Goal: Task Accomplishment & Management: Use online tool/utility

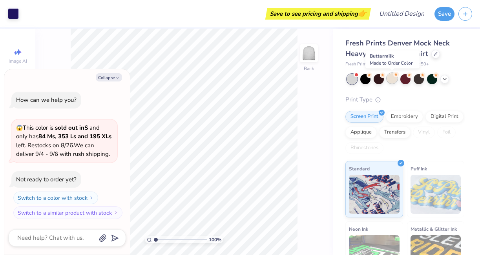
click at [392, 80] on div at bounding box center [392, 78] width 10 height 10
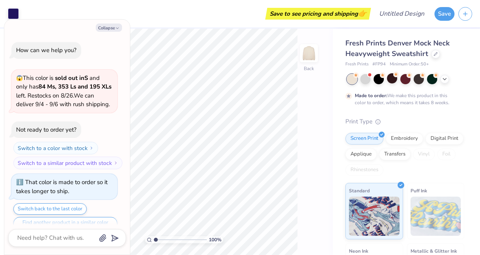
scroll to position [15, 0]
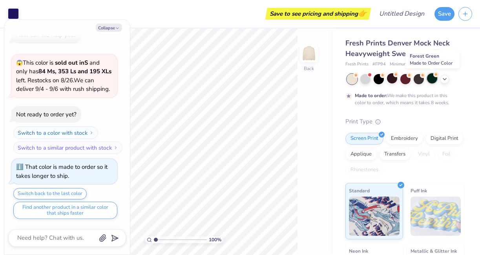
click at [432, 82] on div at bounding box center [432, 78] width 10 height 10
click at [447, 82] on div at bounding box center [405, 79] width 117 height 10
click at [444, 78] on icon at bounding box center [444, 78] width 6 height 6
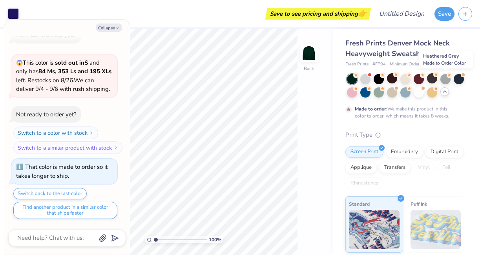
click at [444, 78] on div at bounding box center [445, 79] width 10 height 10
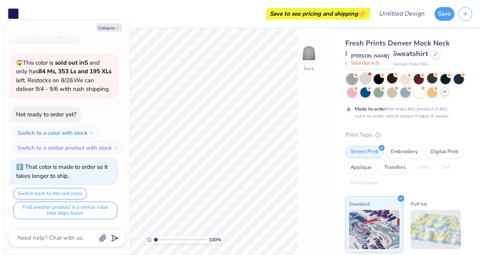
click at [366, 78] on div at bounding box center [365, 78] width 10 height 10
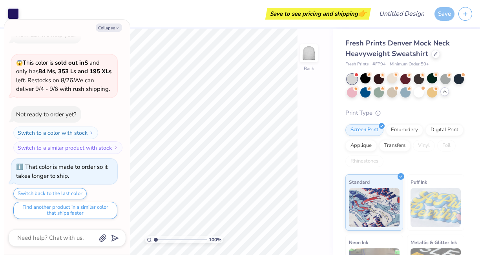
scroll to position [165, 0]
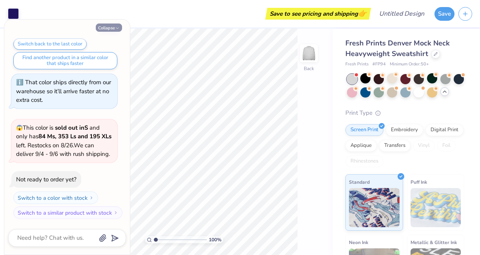
click at [121, 28] on button "Collapse" at bounding box center [109, 28] width 26 height 8
type textarea "x"
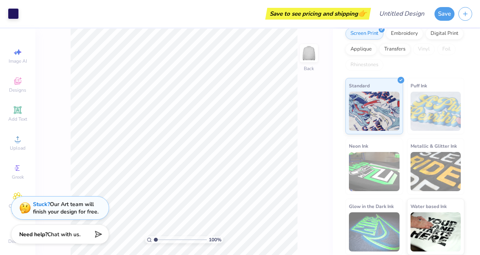
scroll to position [0, 0]
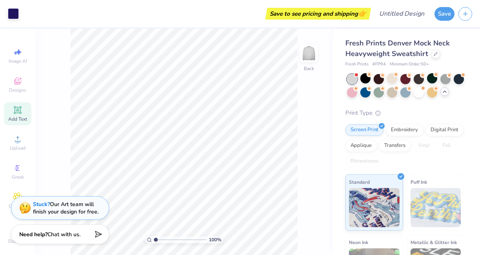
click at [20, 118] on span "Add Text" at bounding box center [17, 119] width 19 height 6
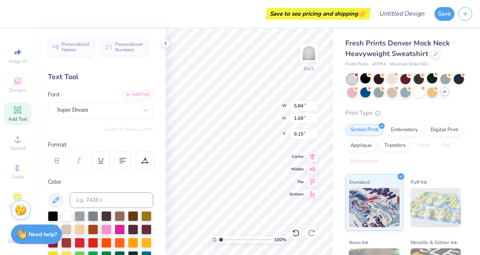
type input "12.00"
type input "5.59"
type input "2.50"
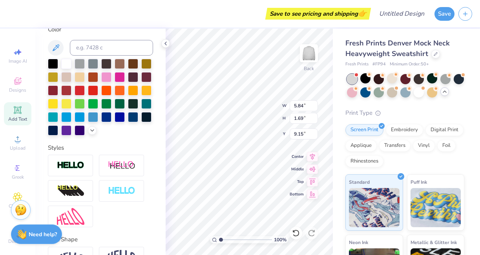
scroll to position [200, 0]
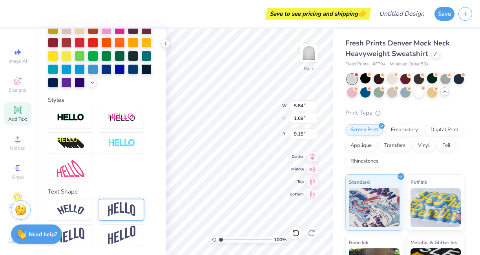
click at [125, 209] on img at bounding box center [121, 209] width 27 height 15
type input "2.41"
type input "8.79"
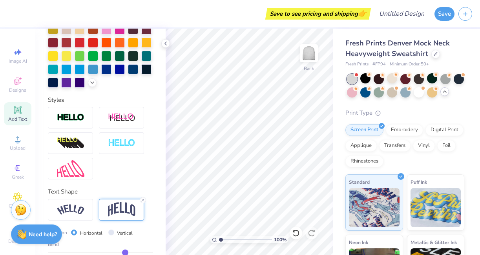
scroll to position [246, 0]
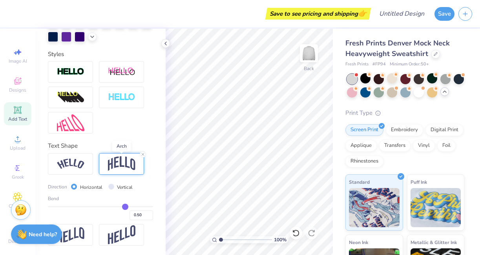
click at [122, 162] on img at bounding box center [121, 164] width 27 height 15
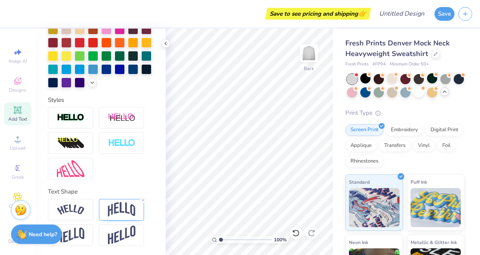
scroll to position [0, 0]
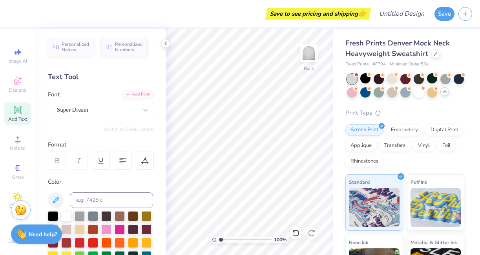
click at [18, 113] on icon at bounding box center [17, 110] width 9 height 9
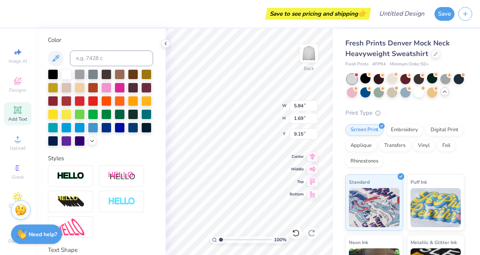
scroll to position [200, 0]
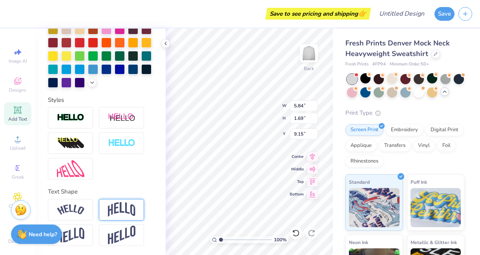
click at [127, 210] on img at bounding box center [121, 209] width 27 height 15
type input "2.41"
type input "8.79"
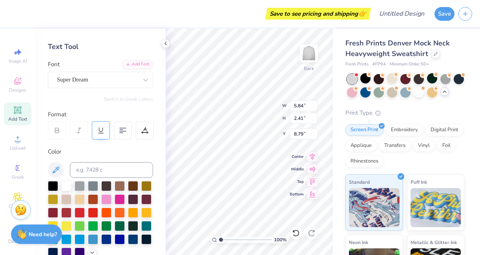
scroll to position [0, 0]
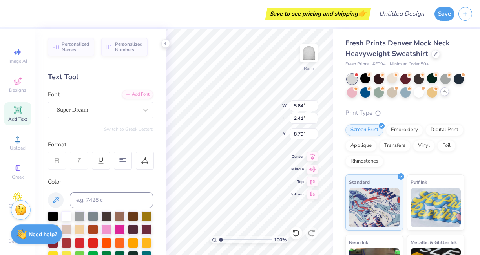
click at [125, 101] on div "Font Super Dream" at bounding box center [100, 104] width 105 height 28
click at [144, 106] on icon at bounding box center [146, 110] width 8 height 8
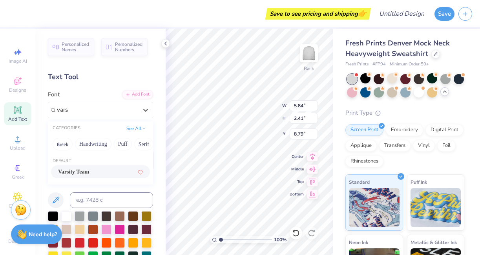
click at [95, 127] on div "CATEGORIES See All" at bounding box center [100, 129] width 105 height 14
click at [89, 167] on div "Varsity Team" at bounding box center [100, 172] width 99 height 13
type input "vars"
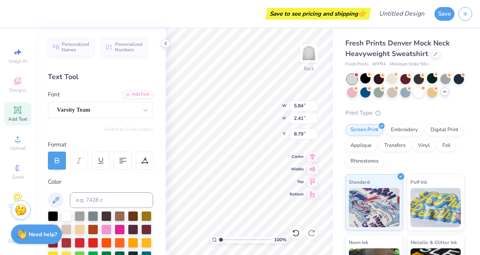
type textarea "T"
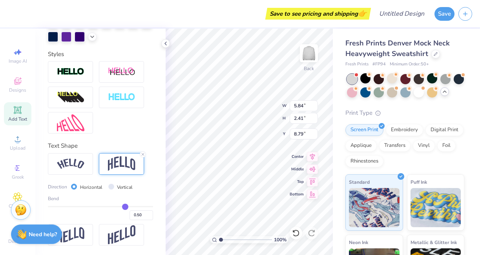
type textarea "UA FH"
click at [119, 158] on img at bounding box center [121, 164] width 27 height 15
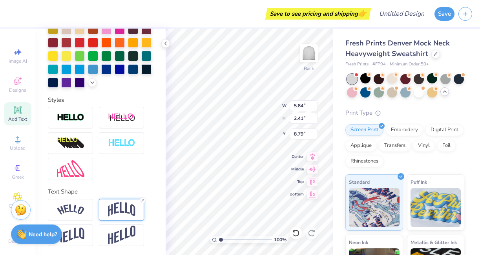
click at [127, 209] on img at bounding box center [121, 209] width 27 height 15
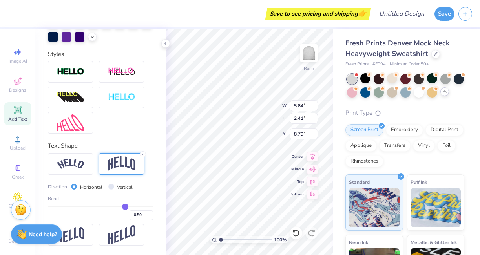
type input "0.49"
type input "0.47"
type input "0.44"
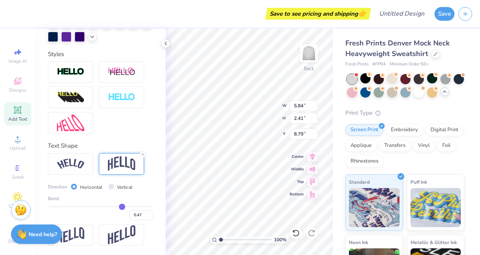
type input "0.44"
type input "0.41"
type input "0.4"
type input "0.40"
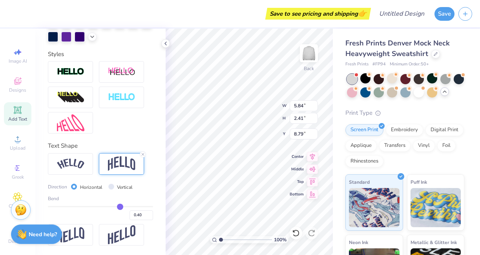
type input "0.39"
type input "0.38"
type input "0.37"
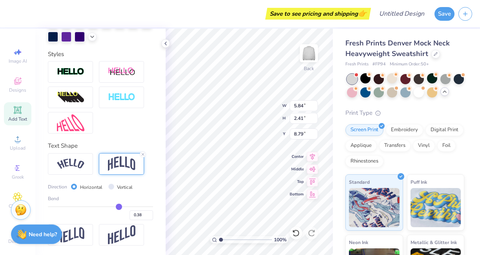
type input "0.37"
type input "0.36"
type input "0.35"
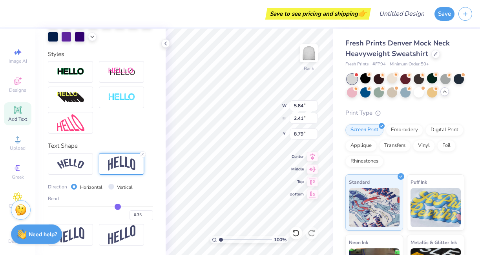
type input "0.34"
type input "0.33"
type input "0.32"
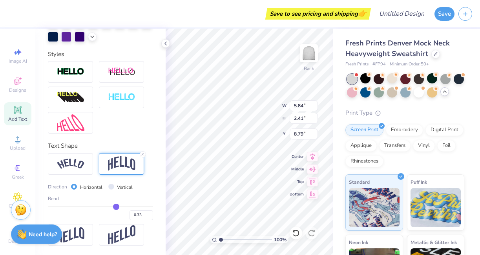
type input "0.32"
type input "0.33"
type input "0.35"
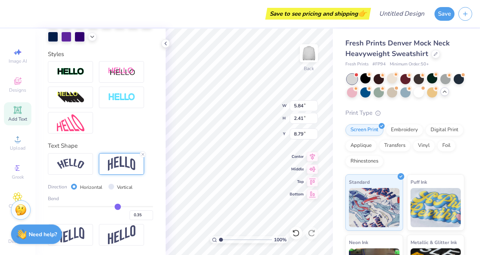
type input "0.39"
type input "0.45"
type input "0.51"
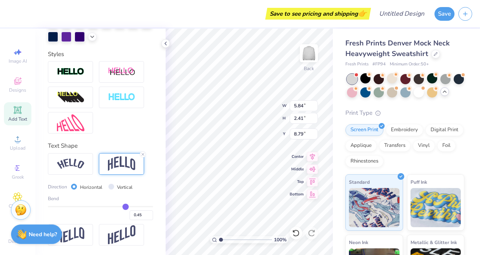
type input "0.51"
type input "0.57"
type input "0.63"
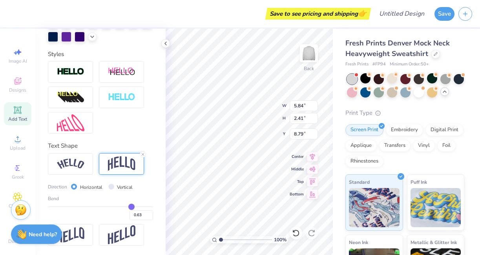
type input "0.69"
type input "0.75"
type input "0.8"
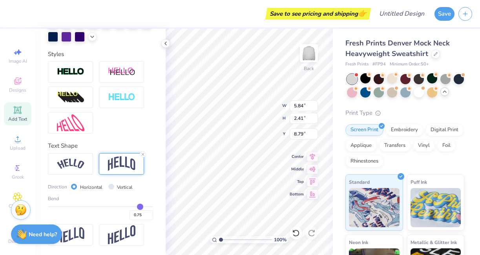
type input "0.80"
type input "0.86"
type input "0.9"
type input "0.90"
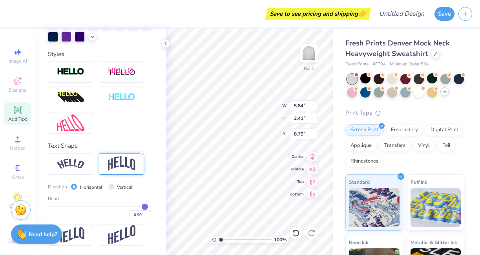
type input "0.92"
type input "0.94"
type input "0.95"
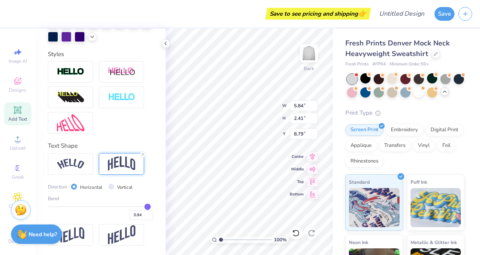
type input "0.95"
type input "0.96"
drag, startPoint x: 125, startPoint y: 206, endPoint x: 148, endPoint y: 204, distance: 22.8
click at [148, 206] on input "range" at bounding box center [100, 206] width 105 height 1
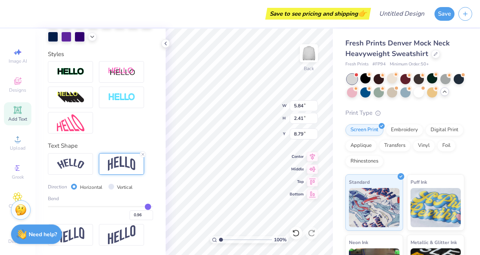
type input "0.95"
type input "0.93"
type input "0.92"
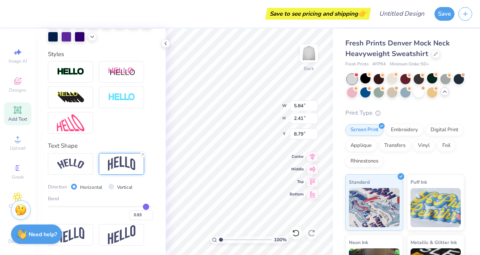
type input "0.92"
type input "0.9"
type input "0.90"
type input "0.89"
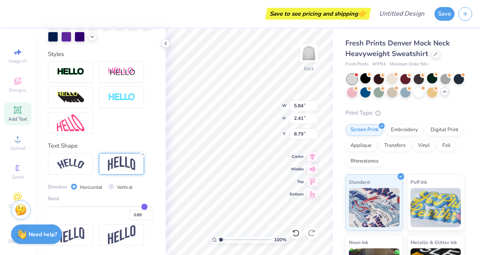
type input "0.88"
type input "0.87"
type input "0.86"
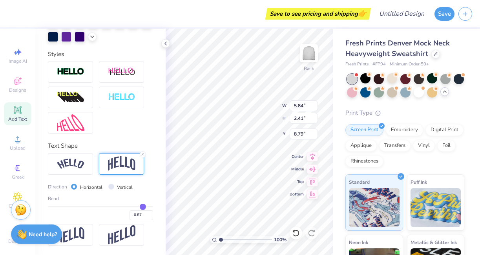
type input "0.86"
drag, startPoint x: 148, startPoint y: 204, endPoint x: 142, endPoint y: 204, distance: 5.5
click at [142, 206] on input "range" at bounding box center [100, 206] width 105 height 1
type input "0.88"
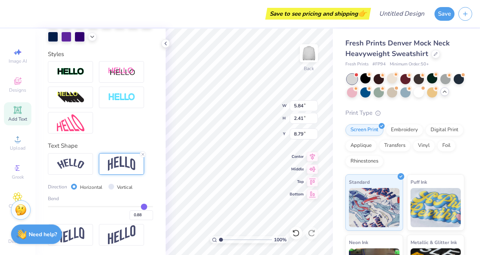
type input "0.9"
type input "0.90"
type input "0.92"
type input "0.94"
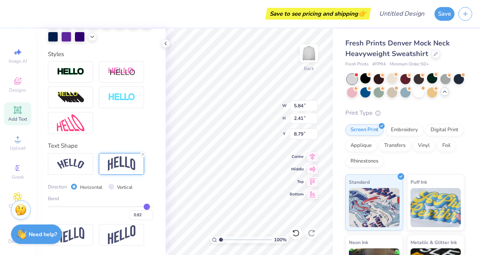
type input "0.94"
click at [146, 206] on input "range" at bounding box center [100, 206] width 105 height 1
type input "1.77"
type input "0.91"
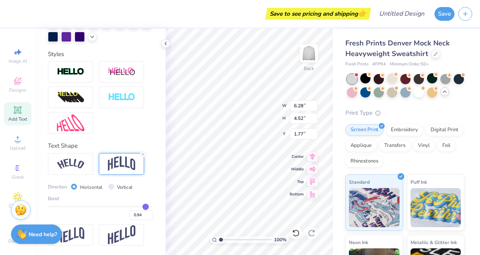
type input "0.91"
type input "0.9"
type input "0.90"
type input "0.87"
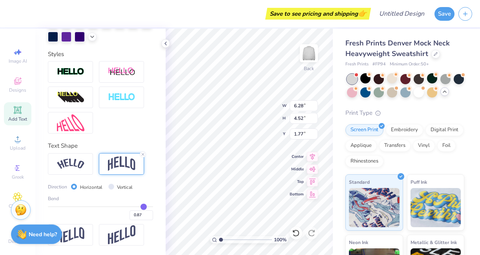
type input "0.82"
type input "0.74"
type input "0.71"
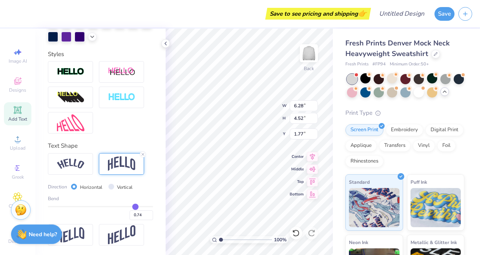
type input "0.71"
type input "0.67"
type input "0.64"
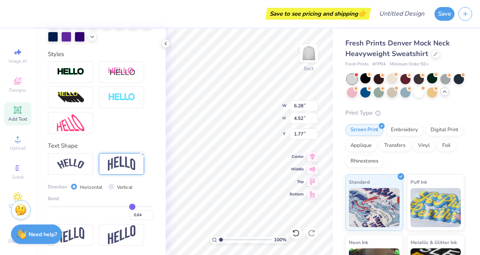
type input "0.62"
type input "0.6"
type input "0.60"
type input "0.58"
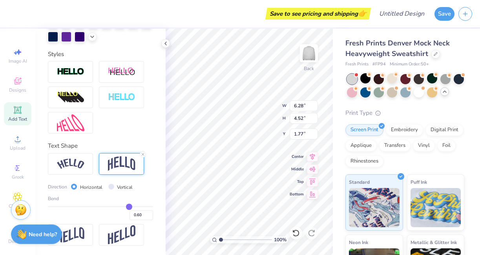
type input "0.58"
type input "0.56"
type input "0.53"
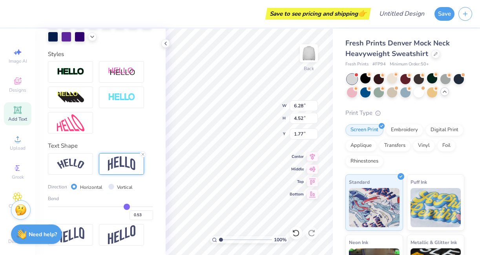
type input "0.5"
type input "0.50"
type input "0.47"
type input "0.43"
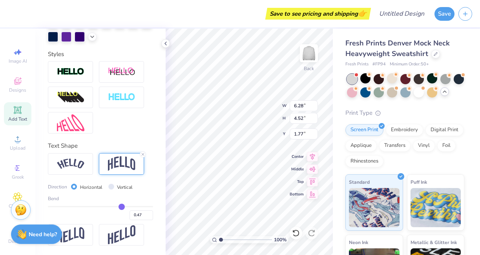
type input "0.43"
type input "0.4"
type input "0.40"
type input "0.37"
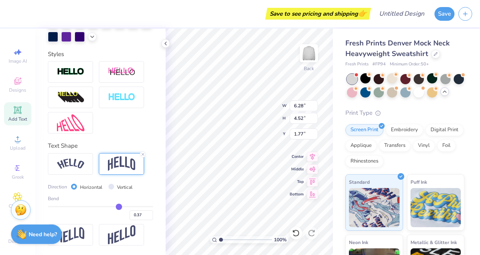
type input "0.33"
type input "0.31"
type input "0.29"
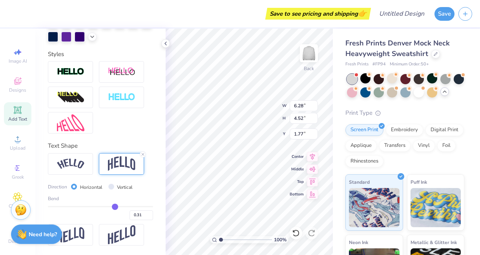
type input "0.29"
type input "0.28"
drag, startPoint x: 145, startPoint y: 207, endPoint x: 115, endPoint y: 207, distance: 30.6
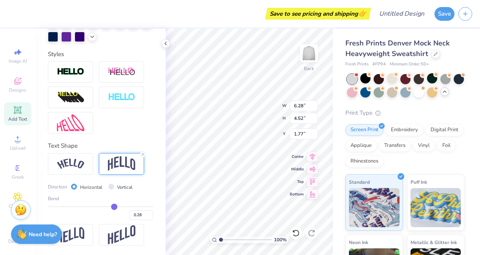
click at [115, 207] on input "range" at bounding box center [100, 206] width 105 height 1
type input "2.38"
type input "2.84"
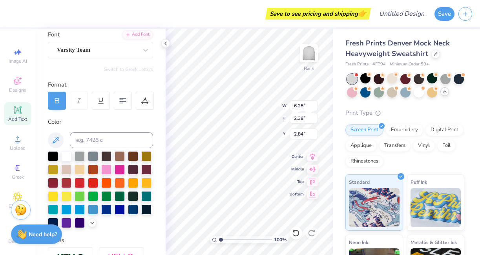
scroll to position [0, 0]
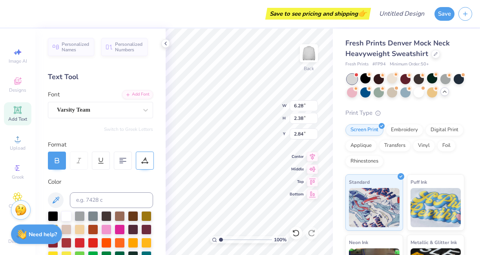
click at [143, 160] on icon at bounding box center [144, 160] width 7 height 7
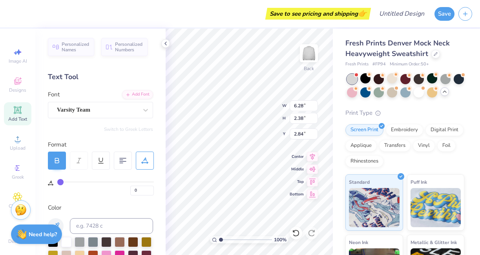
type input "2"
type input "4"
type input "8"
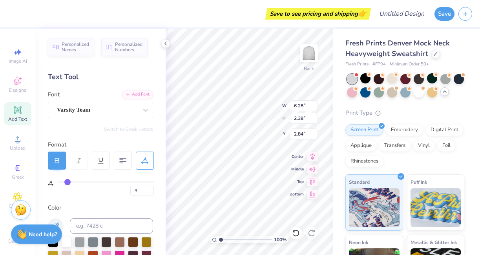
type input "8"
type input "10"
type input "12"
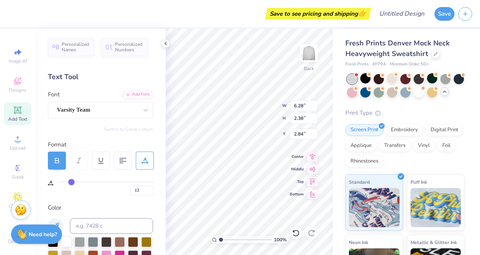
type input "13"
type input "15"
type input "16"
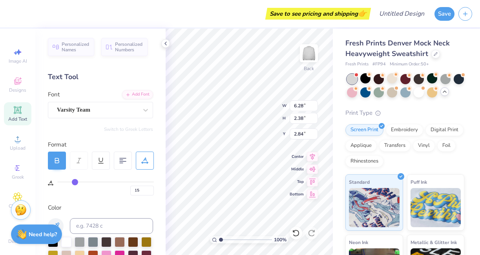
type input "16"
drag, startPoint x: 62, startPoint y: 182, endPoint x: 75, endPoint y: 182, distance: 12.6
click at [75, 182] on input "range" at bounding box center [105, 182] width 97 height 1
type input "7.83"
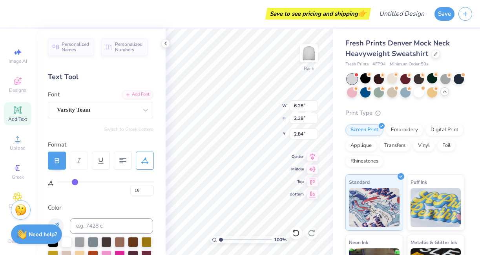
type input "2.53"
type input "2.77"
type input "15"
type input "14"
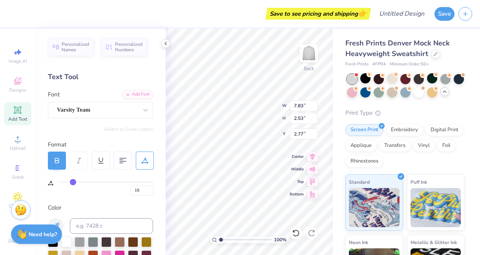
type input "14"
type input "13"
type input "12"
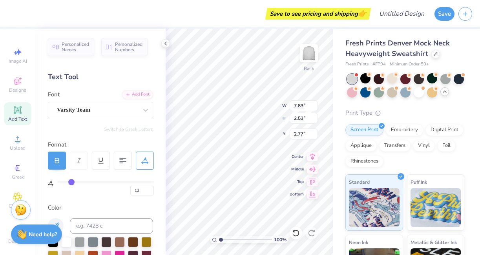
type input "11"
type input "10"
type input "9"
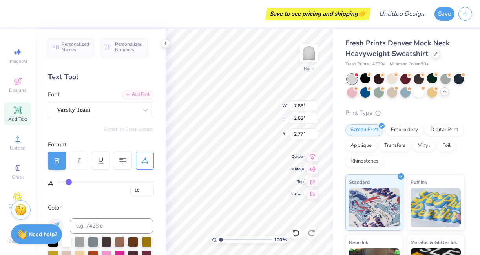
type input "9"
drag, startPoint x: 75, startPoint y: 182, endPoint x: 68, endPoint y: 182, distance: 6.7
type input "9"
click at [68, 182] on input "range" at bounding box center [105, 182] width 97 height 1
type input "7.15"
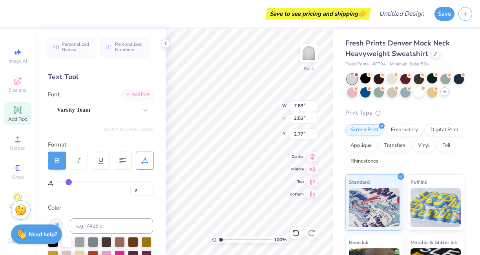
type input "2.46"
type input "2.80"
click at [130, 162] on div at bounding box center [123, 161] width 18 height 18
click at [109, 162] on div at bounding box center [101, 161] width 18 height 18
type input "7.34"
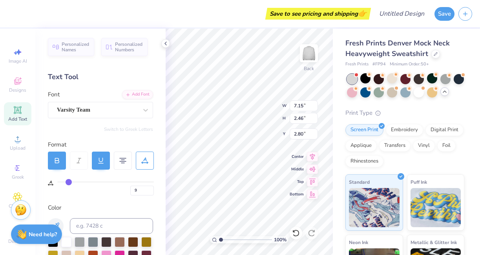
type input "2.65"
type input "2.71"
click at [150, 188] on input "10" at bounding box center [142, 191] width 24 height 10
click at [150, 188] on input "11" at bounding box center [142, 191] width 24 height 10
click at [150, 188] on input "12" at bounding box center [142, 191] width 24 height 10
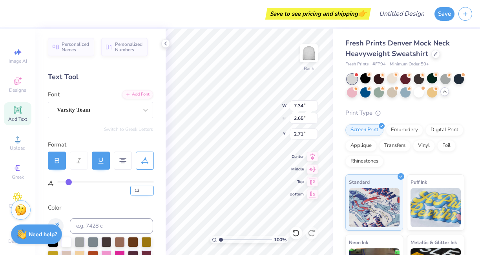
click at [150, 188] on input "13" at bounding box center [142, 191] width 24 height 10
click at [150, 188] on input "14" at bounding box center [142, 191] width 24 height 10
click at [150, 188] on input "15" at bounding box center [142, 191] width 24 height 10
click at [150, 188] on input "16" at bounding box center [142, 191] width 24 height 10
type input "17"
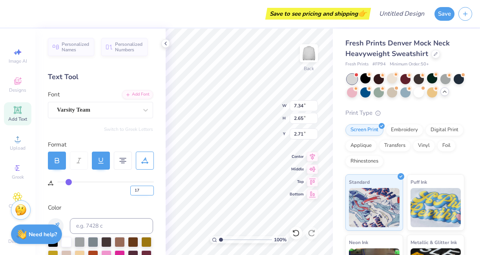
click at [150, 188] on input "17" at bounding box center [142, 191] width 24 height 10
type input "17"
click at [140, 206] on div "Color" at bounding box center [100, 208] width 105 height 9
type input "8.12"
type input "2.72"
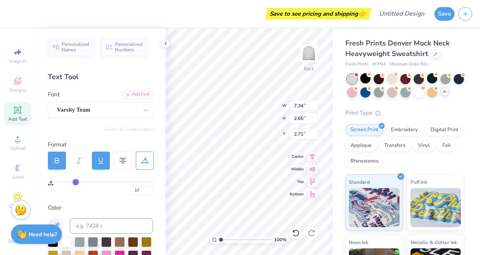
type input "2.67"
click at [102, 157] on div at bounding box center [101, 161] width 18 height 18
type input "7.92"
type input "2.54"
type input "2.76"
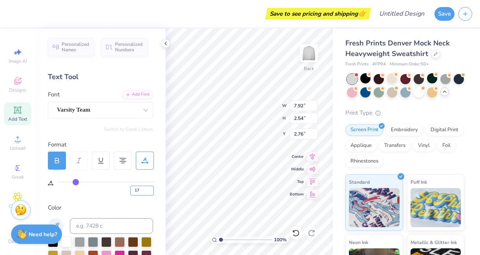
click at [141, 186] on input "17" at bounding box center [142, 191] width 24 height 10
click at [152, 188] on input "18" at bounding box center [142, 191] width 24 height 10
click at [152, 188] on input "19" at bounding box center [142, 191] width 24 height 10
click at [152, 188] on input "20" at bounding box center [142, 191] width 24 height 10
click at [152, 188] on input "21" at bounding box center [142, 191] width 24 height 10
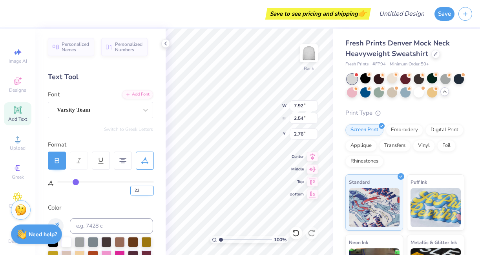
click at [152, 188] on input "22" at bounding box center [142, 191] width 24 height 10
click at [152, 188] on input "23" at bounding box center [142, 191] width 24 height 10
click at [152, 188] on input "24" at bounding box center [142, 191] width 24 height 10
click at [152, 188] on input "25" at bounding box center [142, 191] width 24 height 10
click at [152, 188] on input "26" at bounding box center [142, 191] width 24 height 10
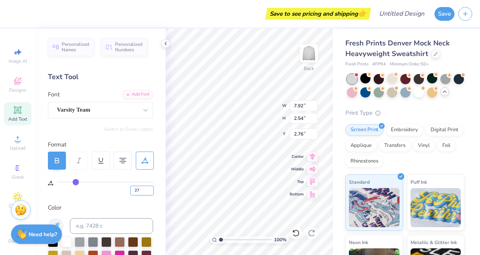
click at [152, 188] on input "27" at bounding box center [142, 191] width 24 height 10
click at [152, 188] on input "28" at bounding box center [142, 191] width 24 height 10
click at [152, 188] on input "29" at bounding box center [142, 191] width 24 height 10
click at [152, 188] on input "30" at bounding box center [142, 191] width 24 height 10
click at [152, 188] on input "31" at bounding box center [142, 191] width 24 height 10
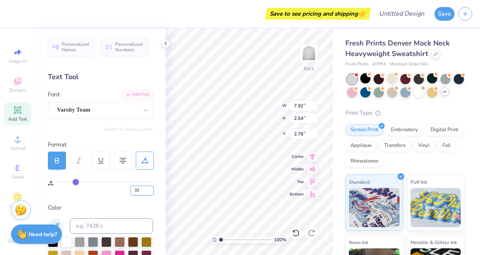
click at [152, 188] on input "32" at bounding box center [142, 191] width 24 height 10
click at [152, 188] on input "33" at bounding box center [142, 191] width 24 height 10
click at [152, 188] on input "34" at bounding box center [142, 191] width 24 height 10
type input "35"
click at [152, 188] on input "35" at bounding box center [142, 191] width 24 height 10
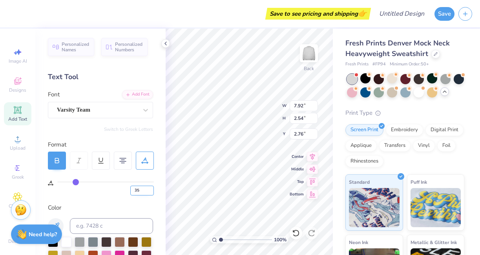
type input "35"
click at [150, 188] on input "36" at bounding box center [142, 191] width 24 height 10
click at [150, 188] on input "37" at bounding box center [142, 191] width 24 height 10
click at [150, 188] on input "38" at bounding box center [142, 191] width 24 height 10
click at [150, 188] on input "39" at bounding box center [142, 191] width 24 height 10
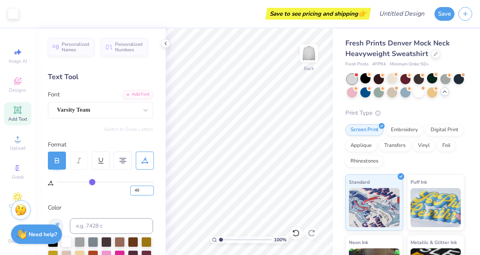
click at [150, 188] on input "40" at bounding box center [142, 191] width 24 height 10
click at [150, 188] on input "41" at bounding box center [142, 191] width 24 height 10
click at [150, 188] on input "42" at bounding box center [142, 191] width 24 height 10
click at [150, 188] on input "43" at bounding box center [142, 191] width 24 height 10
click at [150, 188] on input "44" at bounding box center [142, 191] width 24 height 10
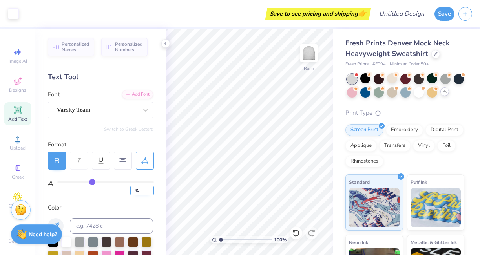
click at [150, 188] on input "45" at bounding box center [142, 191] width 24 height 10
click at [150, 188] on input "46" at bounding box center [142, 191] width 24 height 10
type input "47"
click at [150, 188] on input "47" at bounding box center [142, 191] width 24 height 10
type input "47"
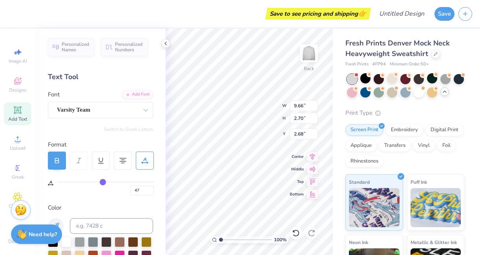
type input "10.82"
type input "2.80"
type input "2.63"
type textarea "Ursuline FH"
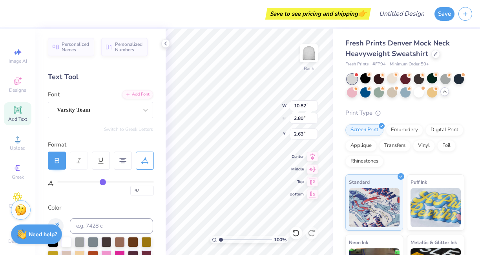
scroll to position [0, 1]
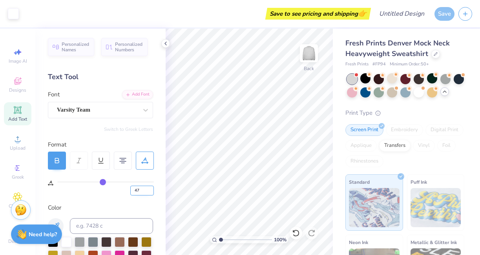
click at [143, 187] on input "47" at bounding box center [142, 191] width 24 height 10
click at [150, 192] on input "46" at bounding box center [142, 191] width 24 height 10
click at [150, 192] on input "45" at bounding box center [142, 191] width 24 height 10
click at [150, 192] on input "44" at bounding box center [142, 191] width 24 height 10
click at [150, 192] on input "43" at bounding box center [142, 191] width 24 height 10
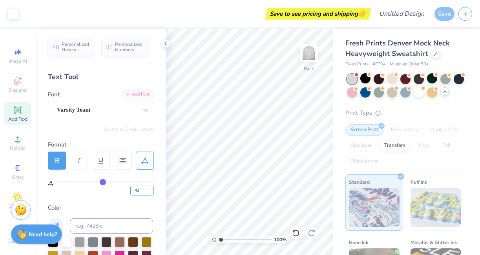
click at [150, 192] on input "42" at bounding box center [142, 191] width 24 height 10
click at [150, 192] on input "41" at bounding box center [142, 191] width 24 height 10
click at [150, 192] on input "40" at bounding box center [142, 191] width 24 height 10
click at [150, 192] on input "39" at bounding box center [142, 191] width 24 height 10
click at [150, 192] on input "38" at bounding box center [142, 191] width 24 height 10
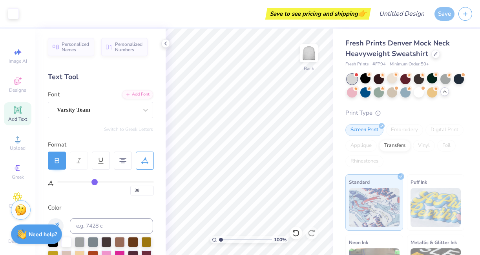
click at [145, 204] on div "Color" at bounding box center [100, 208] width 105 height 9
click at [148, 192] on input "37" at bounding box center [142, 191] width 24 height 10
click at [148, 192] on input "36" at bounding box center [142, 191] width 24 height 10
click at [148, 192] on input "35" at bounding box center [142, 191] width 24 height 10
click at [148, 192] on input "34" at bounding box center [142, 191] width 24 height 10
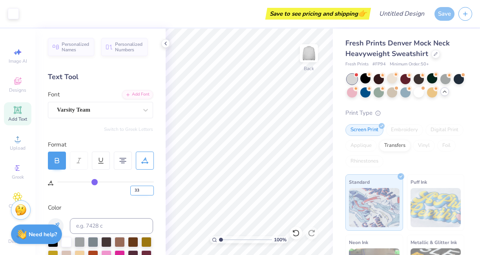
click at [148, 192] on input "33" at bounding box center [142, 191] width 24 height 10
click at [148, 192] on input "32" at bounding box center [142, 191] width 24 height 10
click at [148, 192] on input "31" at bounding box center [142, 191] width 24 height 10
click at [147, 202] on div "Personalized Names Personalized Numbers Text Tool Add Font Font Varsity Team Sw…" at bounding box center [100, 142] width 130 height 227
click at [151, 189] on input "32" at bounding box center [142, 191] width 24 height 10
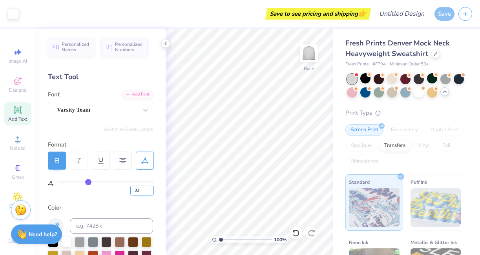
click at [151, 189] on input "33" at bounding box center [142, 191] width 24 height 10
click at [151, 189] on input "34" at bounding box center [142, 191] width 24 height 10
click at [151, 189] on input "35" at bounding box center [142, 191] width 24 height 10
click at [151, 189] on input "36" at bounding box center [142, 191] width 24 height 10
click at [151, 189] on input "37" at bounding box center [142, 191] width 24 height 10
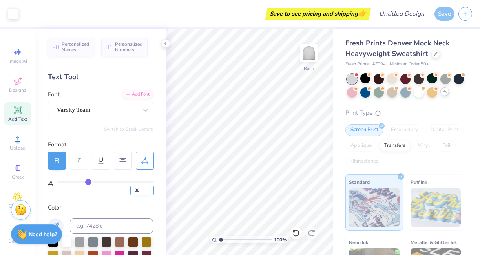
click at [151, 189] on input "38" at bounding box center [142, 191] width 24 height 10
click at [151, 189] on input "39" at bounding box center [142, 191] width 24 height 10
click at [151, 189] on input "40" at bounding box center [142, 191] width 24 height 10
click at [150, 193] on input "39" at bounding box center [142, 191] width 24 height 10
click at [150, 193] on input "38" at bounding box center [142, 191] width 24 height 10
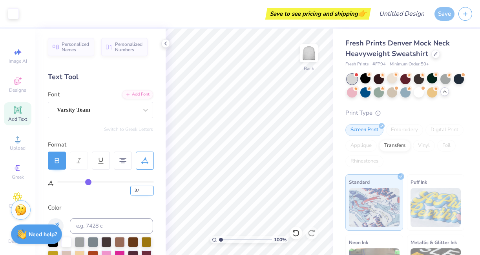
click at [150, 193] on input "37" at bounding box center [142, 191] width 24 height 10
click at [150, 193] on input "36" at bounding box center [142, 191] width 24 height 10
click at [150, 193] on input "35" at bounding box center [142, 191] width 24 height 10
click at [150, 193] on input "34" at bounding box center [142, 191] width 24 height 10
click at [150, 193] on input "33" at bounding box center [142, 191] width 24 height 10
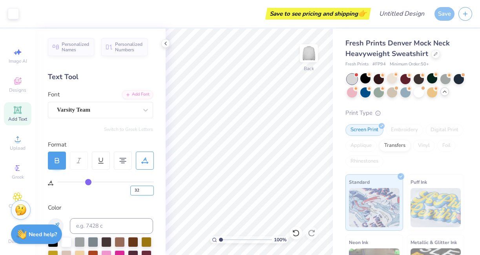
click at [150, 193] on input "32" at bounding box center [142, 191] width 24 height 10
click at [150, 193] on input "31" at bounding box center [142, 191] width 24 height 10
click at [150, 193] on input "30" at bounding box center [142, 191] width 24 height 10
click at [150, 193] on input "29" at bounding box center [142, 191] width 24 height 10
click at [150, 193] on input "28" at bounding box center [142, 191] width 24 height 10
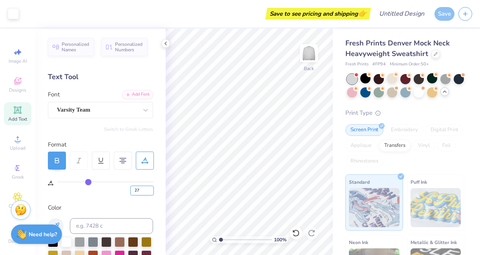
click at [150, 193] on input "27" at bounding box center [142, 191] width 24 height 10
click at [150, 193] on input "26" at bounding box center [142, 191] width 24 height 10
click at [154, 192] on div "Personalized Names Personalized Numbers Text Tool Add Font Font Varsity Team Sw…" at bounding box center [100, 142] width 130 height 227
click at [149, 204] on div "Color" at bounding box center [100, 208] width 105 height 9
click at [150, 164] on div at bounding box center [145, 161] width 18 height 18
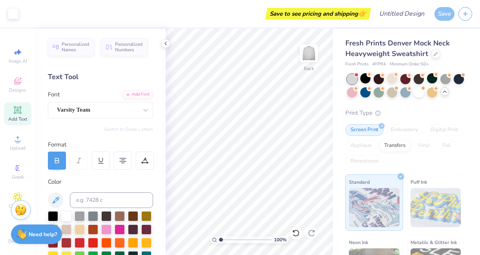
click at [84, 163] on div at bounding box center [79, 161] width 18 height 18
click at [122, 164] on div at bounding box center [123, 161] width 18 height 18
click at [120, 164] on icon at bounding box center [122, 160] width 7 height 7
click at [118, 161] on div at bounding box center [123, 161] width 18 height 18
click at [59, 161] on icon at bounding box center [57, 162] width 4 height 2
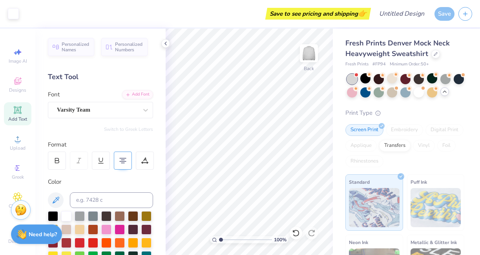
click at [75, 159] on div at bounding box center [79, 161] width 18 height 18
click at [62, 158] on div at bounding box center [57, 161] width 18 height 18
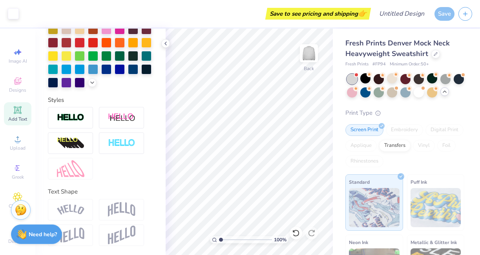
scroll to position [0, 0]
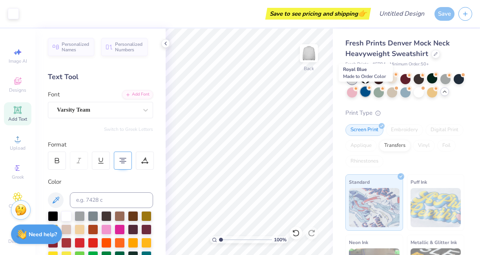
click at [366, 90] on div at bounding box center [365, 92] width 10 height 10
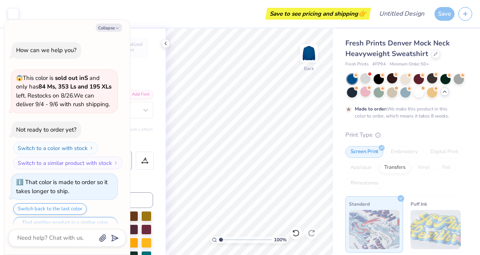
scroll to position [230, 0]
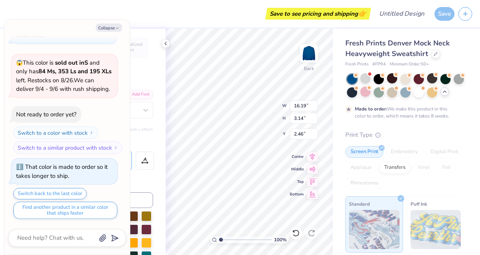
click at [440, 122] on div "Fresh Prints Denver Mock Neck Heavyweight Sweatshirt Fresh Prints # FP94 Minimu…" at bounding box center [404, 206] width 119 height 336
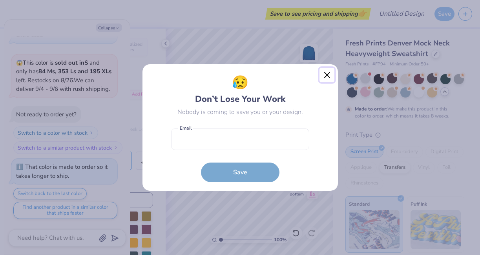
click at [329, 78] on button "Close" at bounding box center [326, 75] width 15 height 15
